Goal: Task Accomplishment & Management: Use online tool/utility

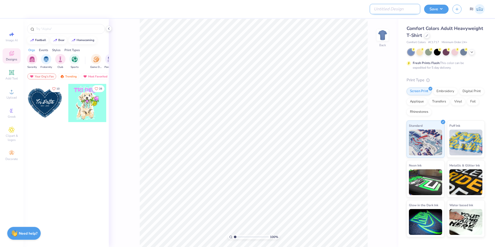
click at [399, 7] on input "Design Title" at bounding box center [394, 9] width 50 height 10
paste input "511702"
type input "511702A"
click at [428, 34] on div at bounding box center [427, 35] width 6 height 6
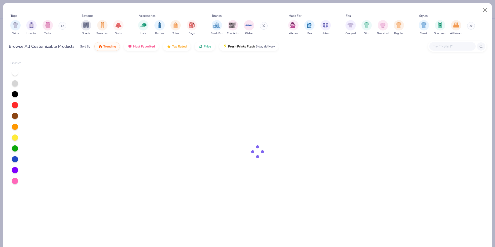
click at [450, 43] on div at bounding box center [452, 46] width 46 height 9
paste input "43005"
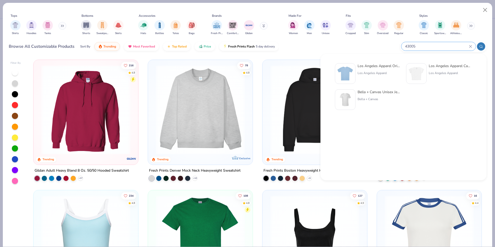
type input "43005"
click at [348, 72] on img at bounding box center [345, 73] width 16 height 16
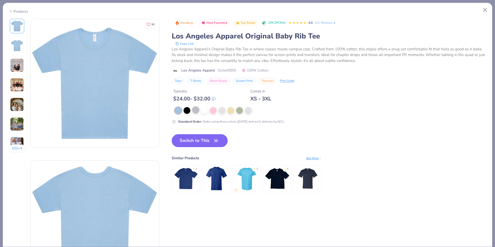
click at [196, 111] on div at bounding box center [195, 109] width 7 height 7
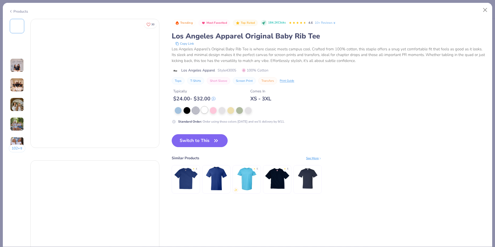
click at [202, 110] on div at bounding box center [204, 109] width 7 height 7
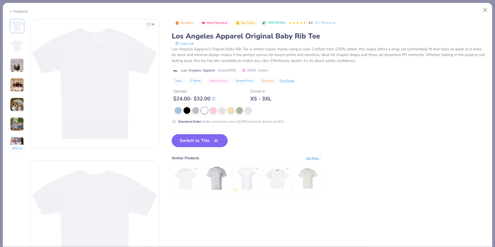
click at [201, 138] on button "Switch to This" at bounding box center [200, 140] width 56 height 13
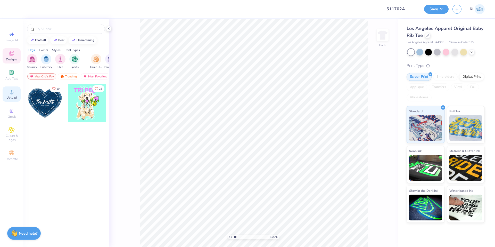
click at [15, 91] on div "Upload" at bounding box center [12, 93] width 18 height 15
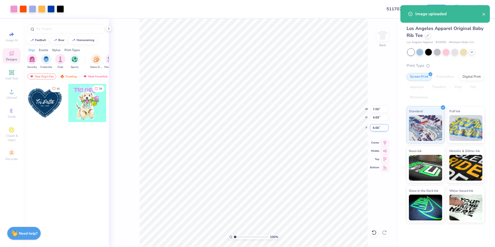
click at [379, 128] on input "6.66" at bounding box center [379, 127] width 19 height 7
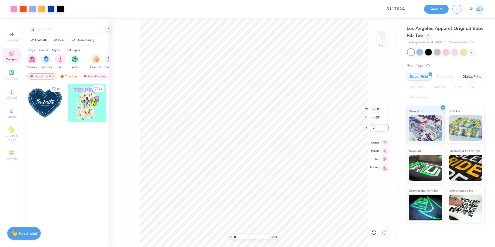
type input "2.00"
click at [18, 74] on div "Add Text" at bounding box center [12, 74] width 18 height 15
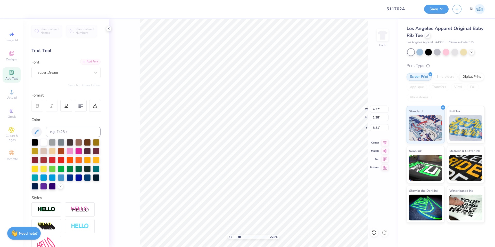
click at [92, 64] on div "Add Font" at bounding box center [90, 62] width 20 height 6
click at [92, 61] on div "Add Font" at bounding box center [90, 62] width 20 height 6
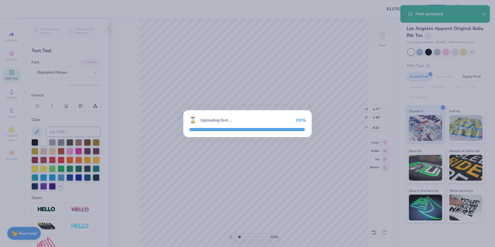
type input "2.22643191709162"
type input "4.57"
type input "1.42"
type input "8.29"
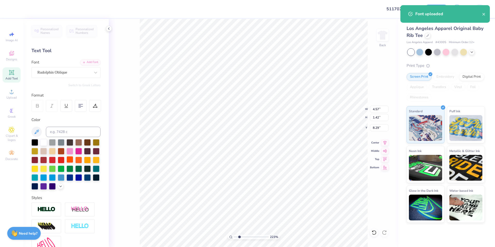
click at [73, 160] on div at bounding box center [69, 159] width 7 height 7
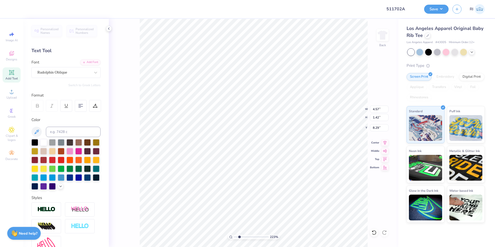
type input "2.22643191709162"
type input "1.46"
type input "0.45"
type input "4.95699908144428"
type input "7.17"
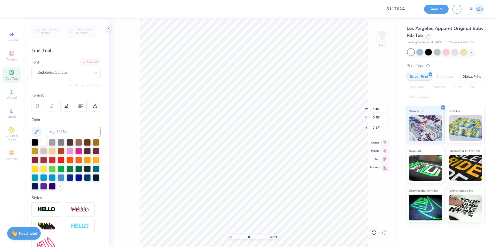
scroll to position [4, 2]
type textarea "darn it feels good"
type input "3.6716840780171"
type input "5.96"
type input "10"
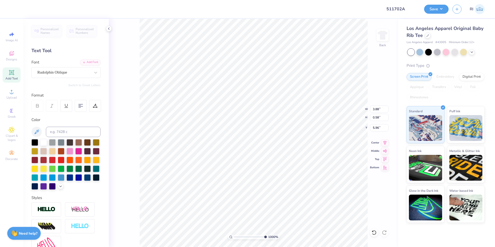
type input "5.94"
type input "10"
type input "3.99"
type input "0.60"
type input "5.93"
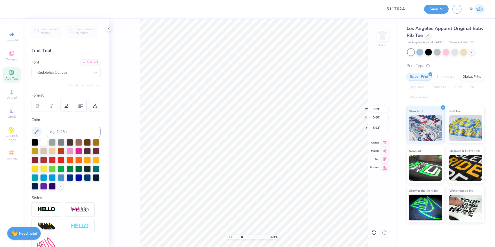
type input "3.01013429093399"
type input "7.00"
type input "4.69"
type input "2.00"
type input "3.01013429093399"
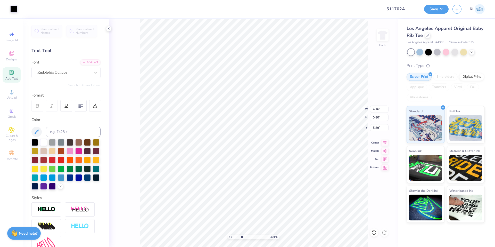
type input "6.77"
click at [33, 142] on div at bounding box center [34, 141] width 7 height 7
click at [227, 178] on li "Group" at bounding box center [222, 176] width 40 height 10
type input "3.32687932862407"
type input "0.60"
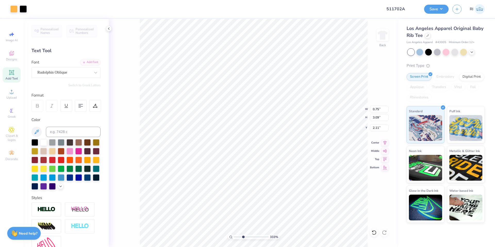
type input "3.10"
type input "2.57"
click at [256, 180] on li "Group" at bounding box center [255, 181] width 40 height 10
type input "3.32687932862407"
type input "1.02"
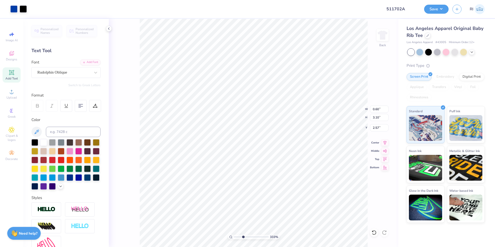
type input "2.91"
type input "2.32"
click at [286, 174] on li "Group" at bounding box center [288, 174] width 40 height 10
type input "2.46424291384661"
type input "0.84"
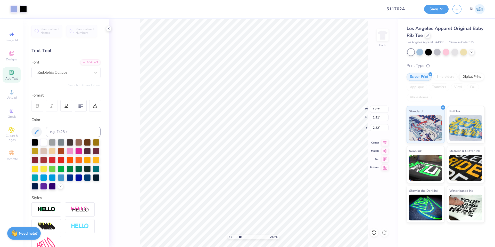
type input "2.73"
type input "2.03"
click at [317, 172] on li "Group" at bounding box center [320, 174] width 40 height 10
type input "3.32211092047231"
type input "0.86"
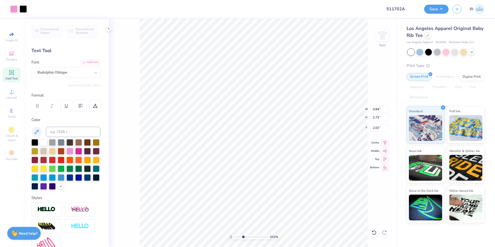
type input "2.91"
type input "2.56"
click at [248, 191] on li "Group" at bounding box center [242, 190] width 40 height 10
type input "3.32211092047231"
type input "1.08"
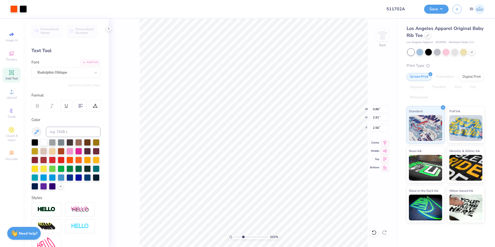
type input "2.85"
type input "2.00"
click at [271, 189] on li "Group" at bounding box center [270, 189] width 40 height 10
type input "3.32211092047231"
type input "0.96"
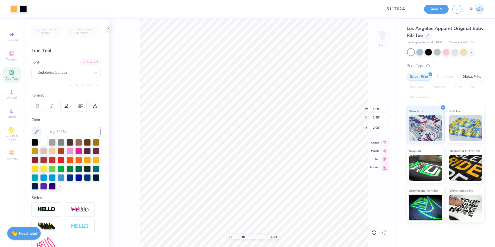
type input "2.55"
type input "2.40"
click at [301, 190] on li "Group" at bounding box center [299, 190] width 40 height 10
type input "1.49212329151837"
type input "7.00"
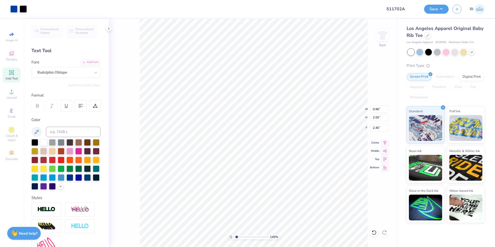
type input "4.53"
type input "2.00"
click at [449, 7] on div "Save RI" at bounding box center [459, 9] width 71 height 18
click at [440, 9] on button "Save" at bounding box center [436, 8] width 24 height 9
type input "1.49212329151837"
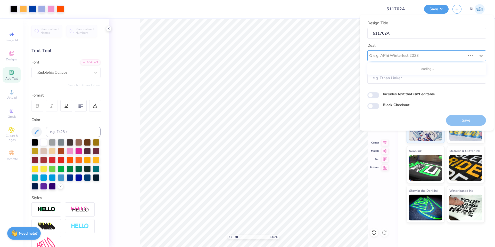
click at [429, 54] on div at bounding box center [419, 55] width 92 height 7
drag, startPoint x: 404, startPoint y: 66, endPoint x: 399, endPoint y: 74, distance: 9.1
click at [404, 66] on div "Design Tool Gallery" at bounding box center [426, 69] width 114 height 9
type input "design tool gallery"
type input "1.49212329151837"
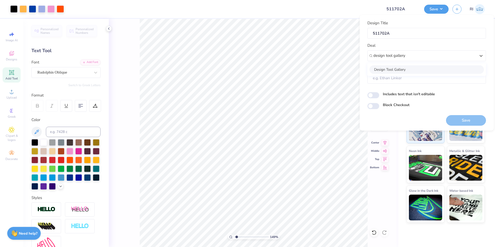
type input "Design Tool Gallery User"
click at [374, 105] on input "Block Checkout" at bounding box center [373, 106] width 12 height 6
checkbox input "true"
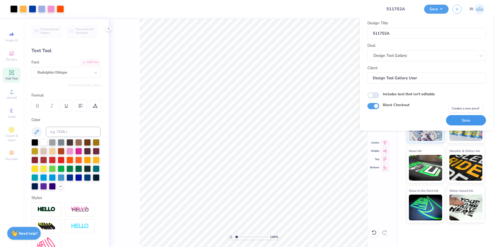
click at [461, 117] on button "Save" at bounding box center [466, 120] width 40 height 11
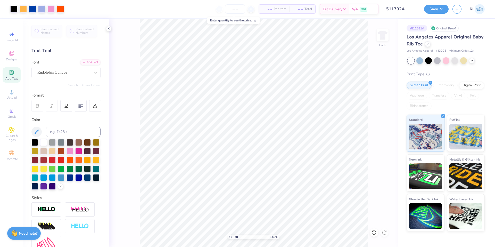
type input "1.49212329151837"
